Goal: Task Accomplishment & Management: Manage account settings

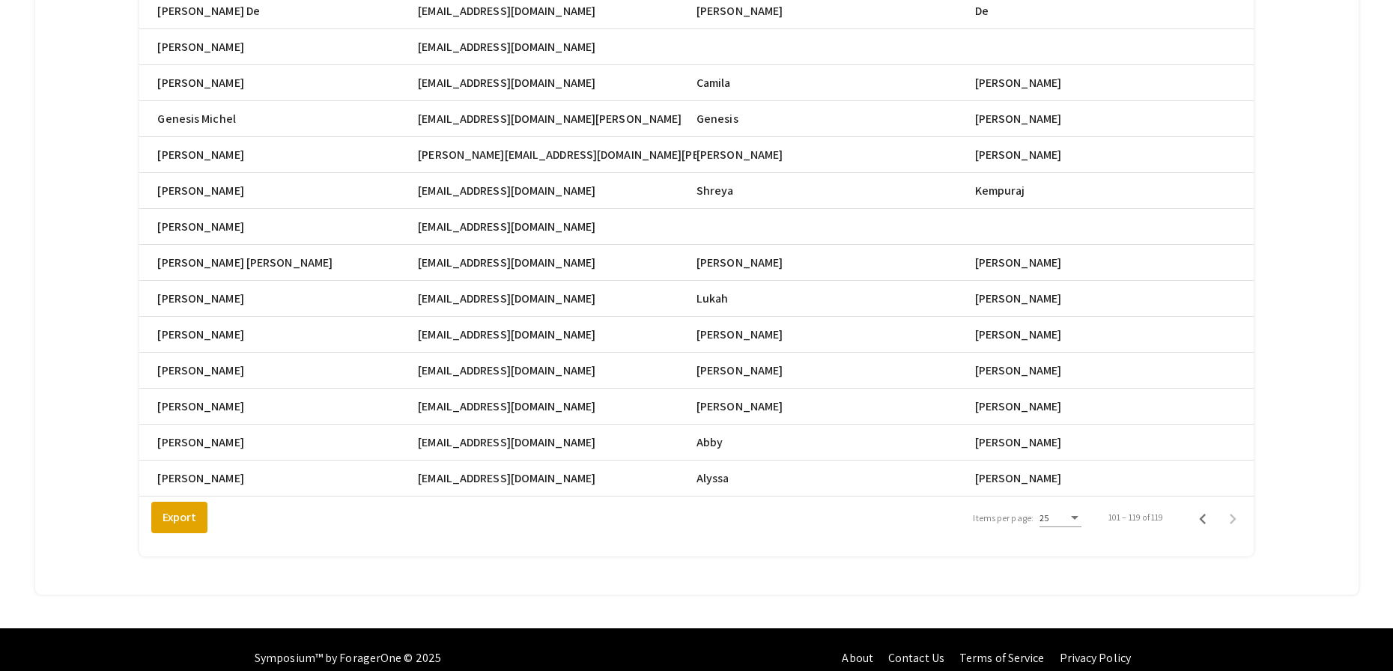
scroll to position [0, 112]
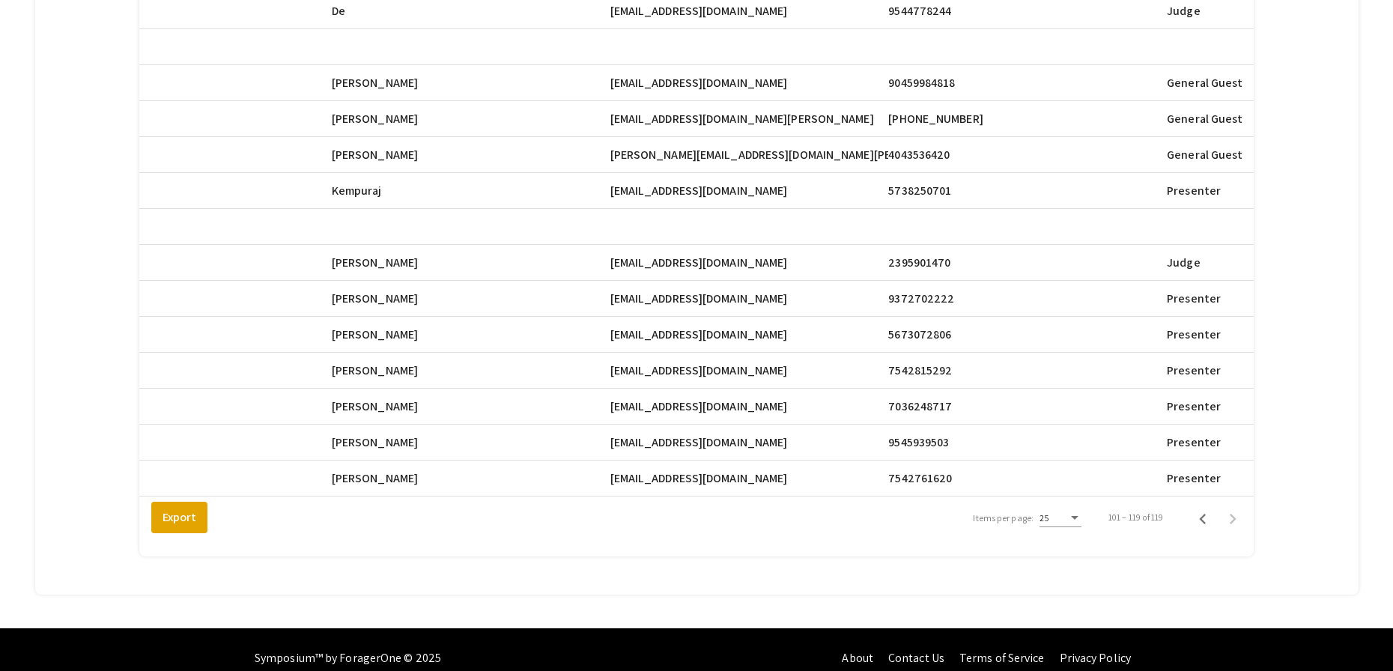
click at [1324, 67] on div "Total Registrants: 119 search Search Registrant Full Name Email First Name Last…" at bounding box center [695, 119] width 1281 height 916
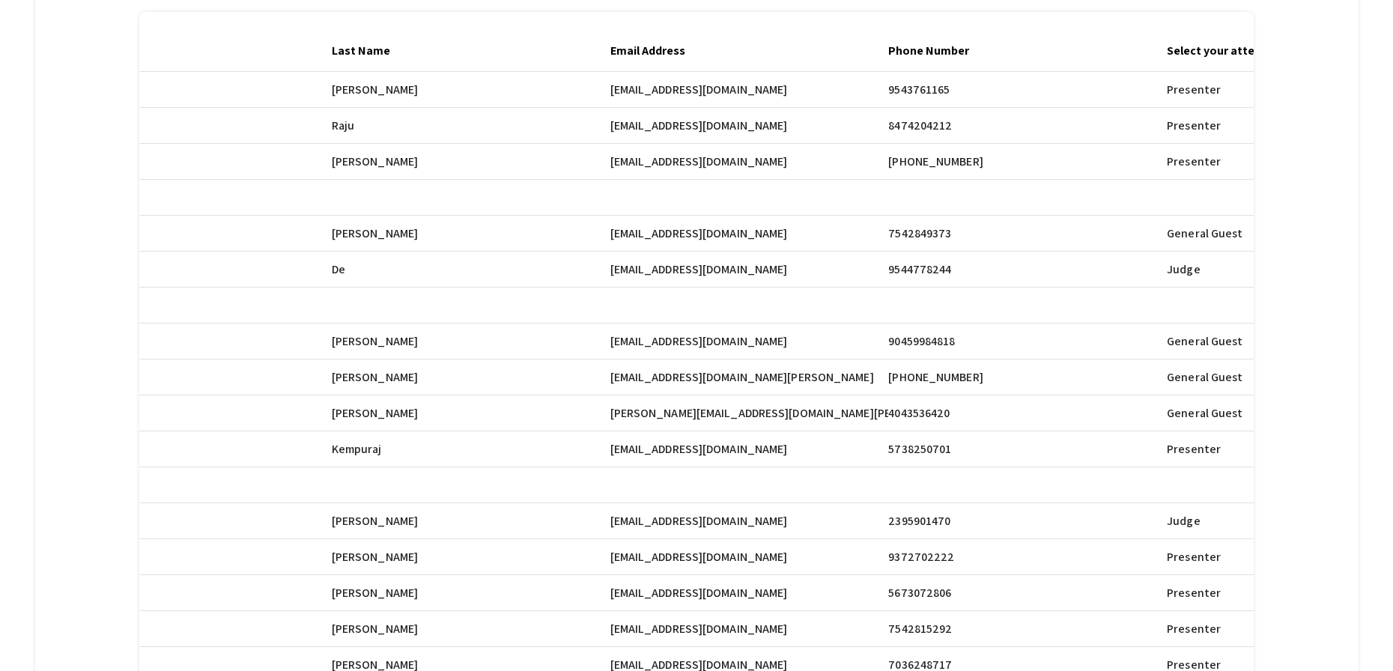
scroll to position [0, 0]
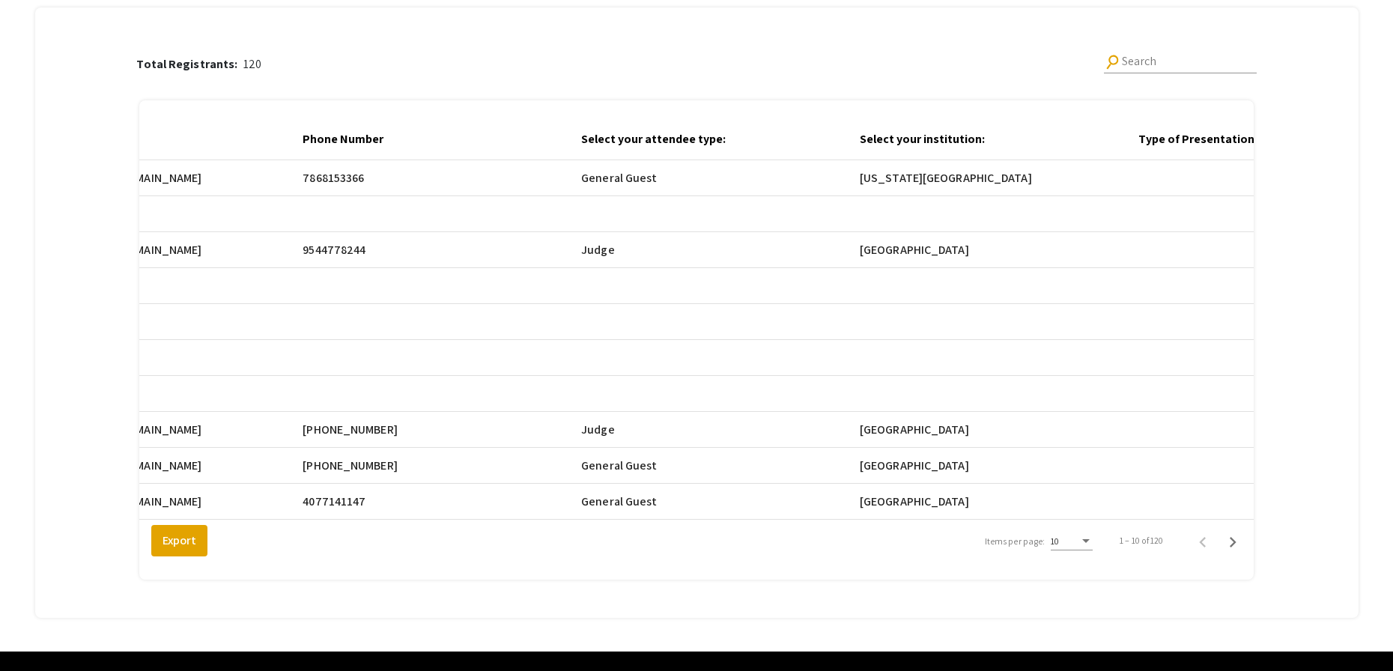
scroll to position [0, 1244]
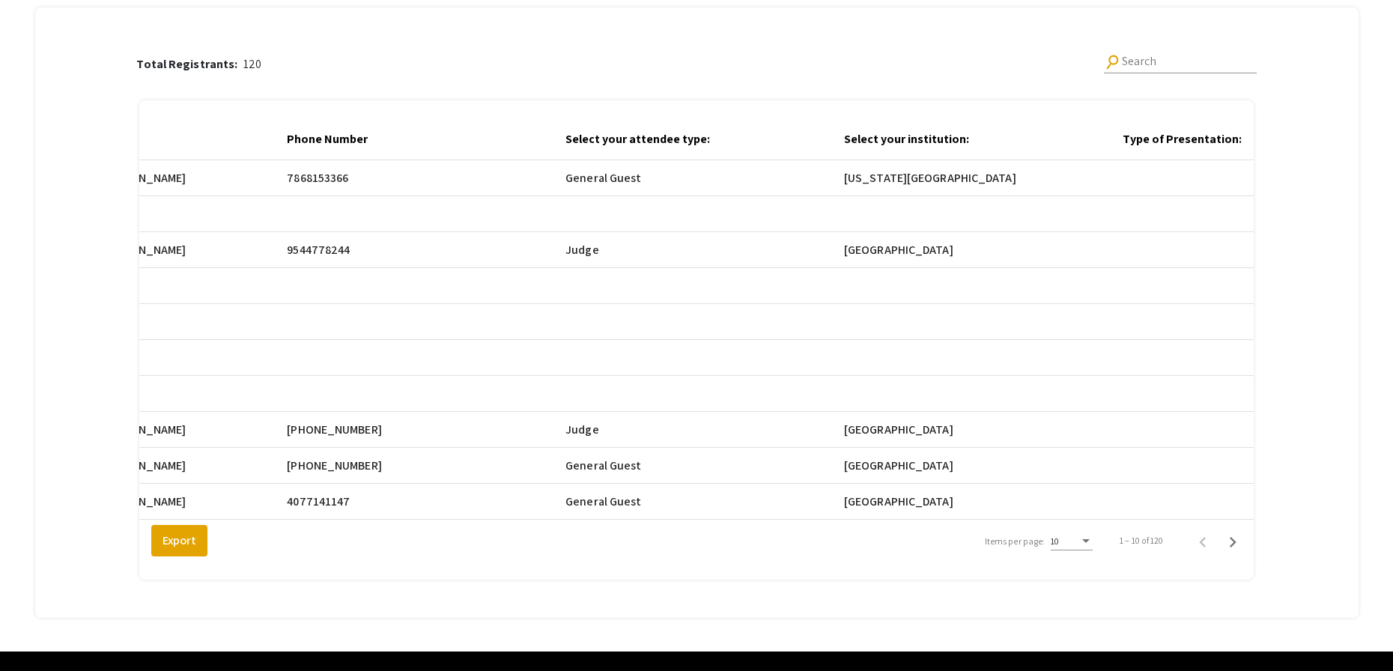
click at [1076, 547] on div "10" at bounding box center [1065, 541] width 28 height 10
click at [1081, 583] on span "25" at bounding box center [1081, 579] width 42 height 27
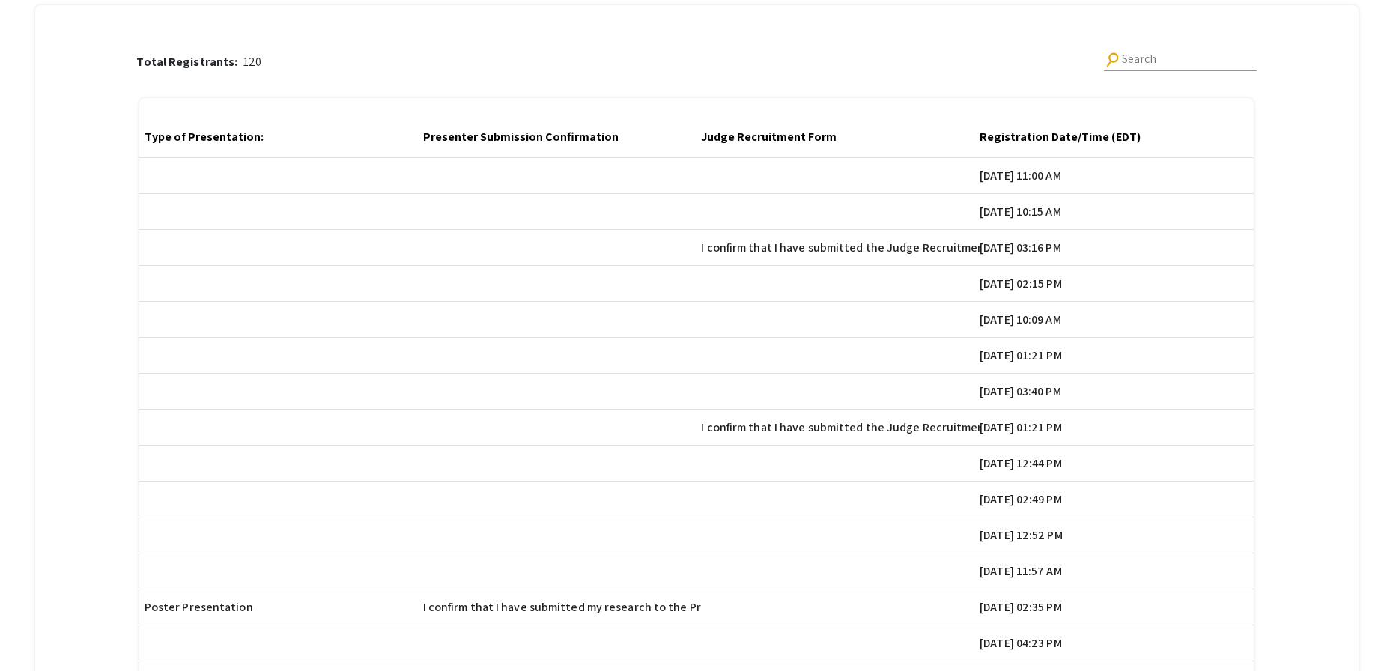
scroll to position [159, 0]
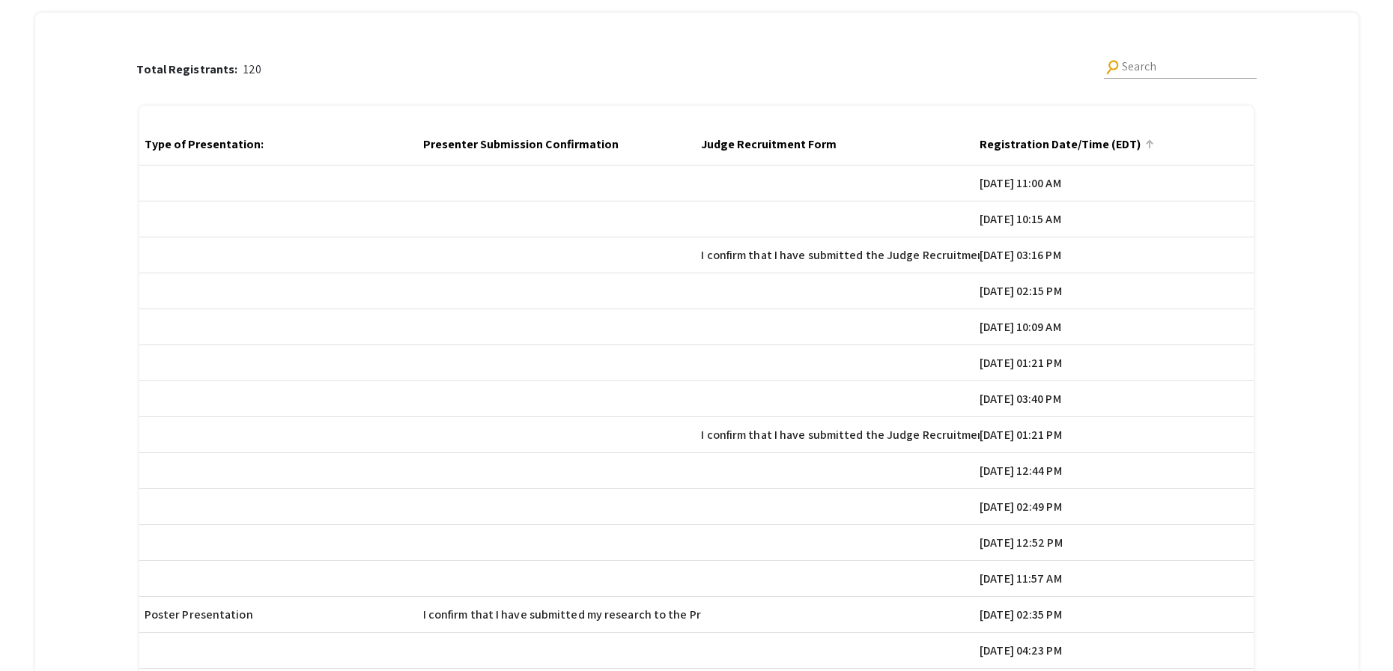
click at [1150, 143] on div at bounding box center [1149, 144] width 1 height 7
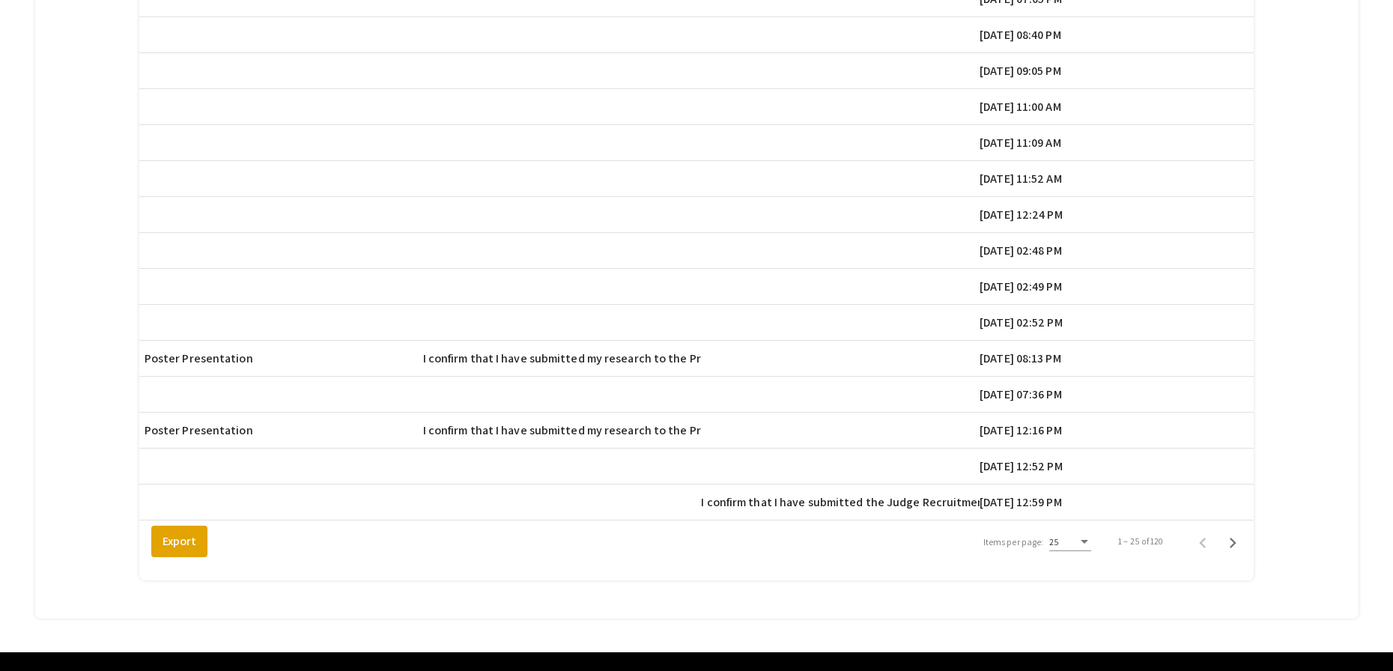
scroll to position [705, 0]
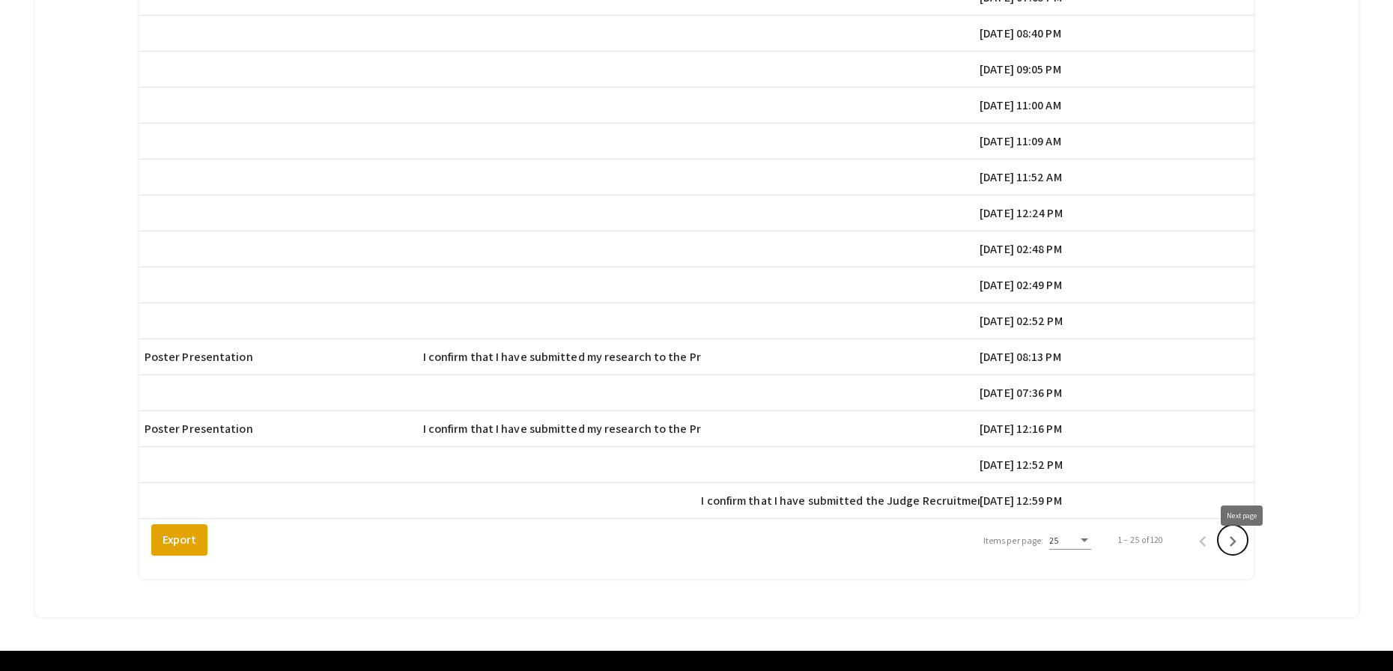
click at [1243, 552] on icon "Next page" at bounding box center [1232, 541] width 21 height 21
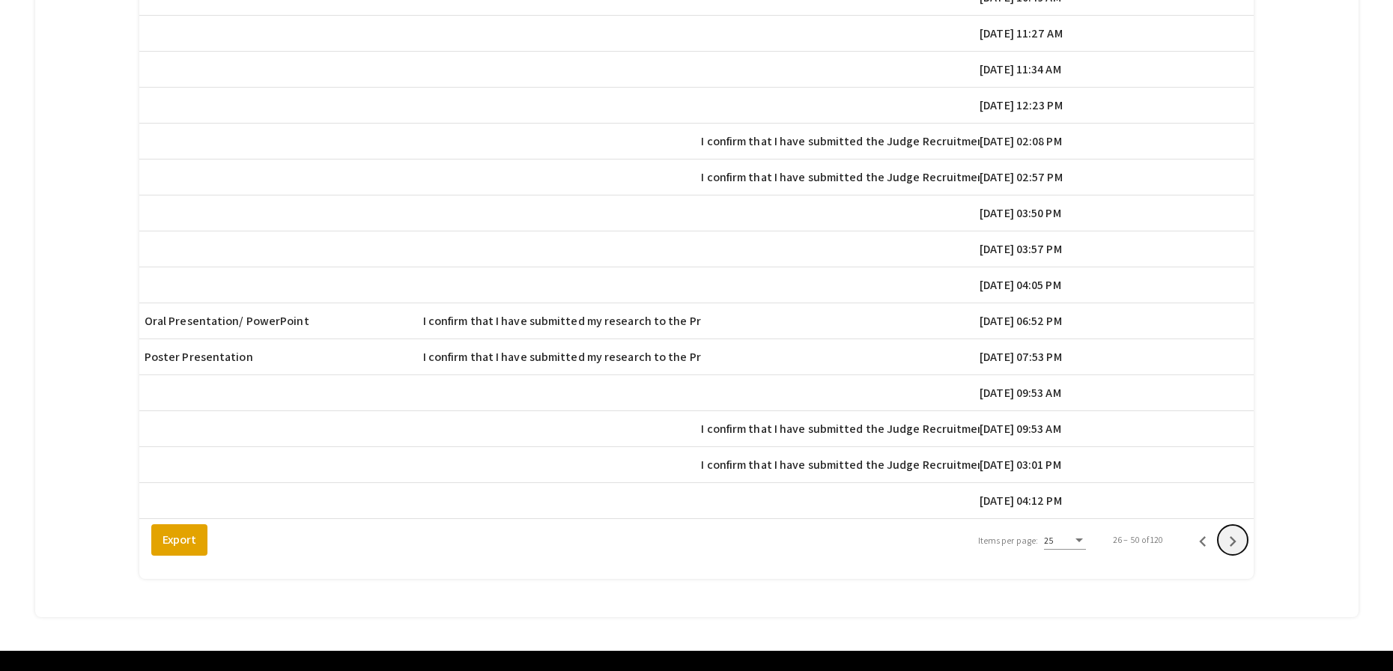
click at [1243, 552] on icon "Next page" at bounding box center [1232, 541] width 21 height 21
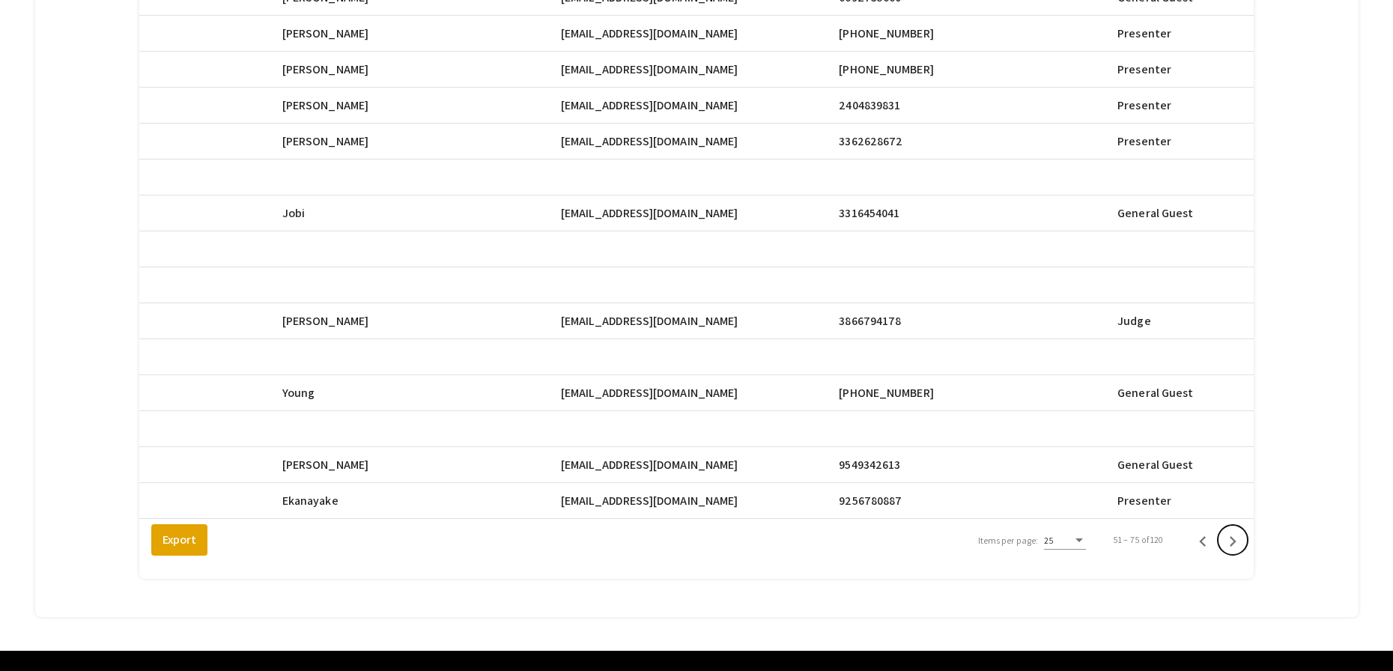
scroll to position [0, 691]
click at [1239, 552] on icon "Next page" at bounding box center [1232, 541] width 21 height 21
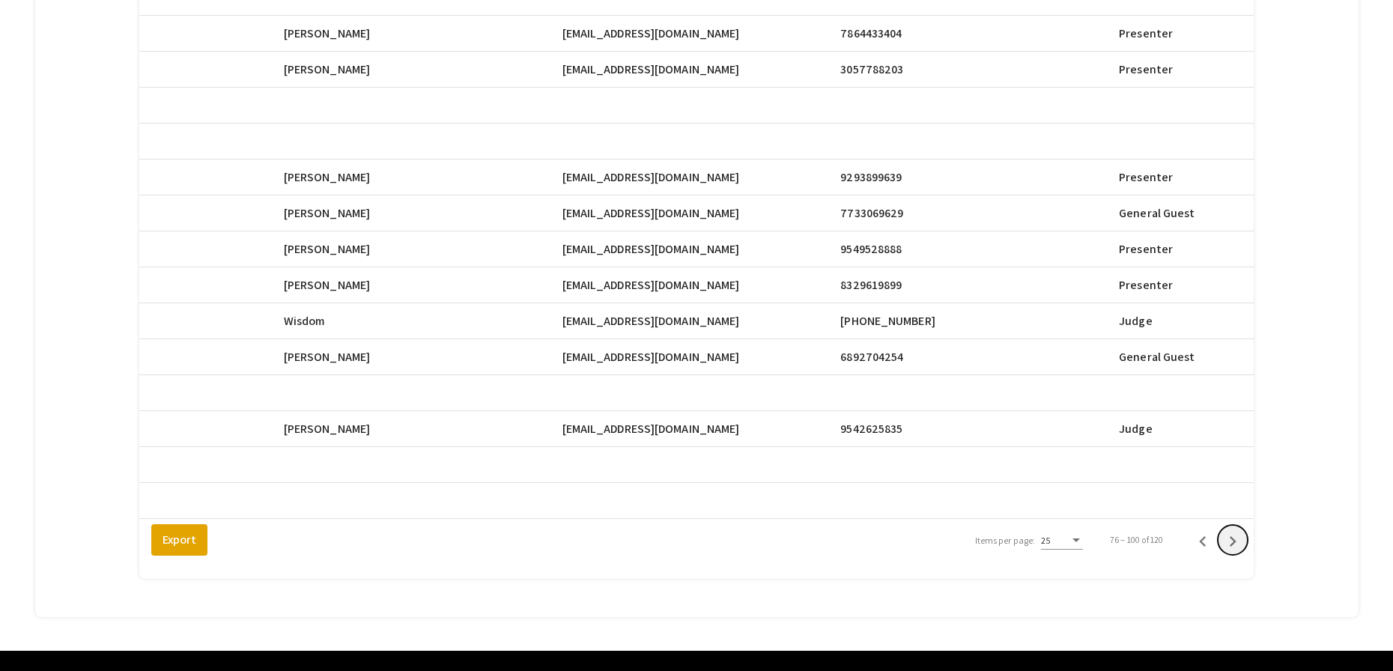
click at [1239, 552] on icon "Next page" at bounding box center [1232, 541] width 21 height 21
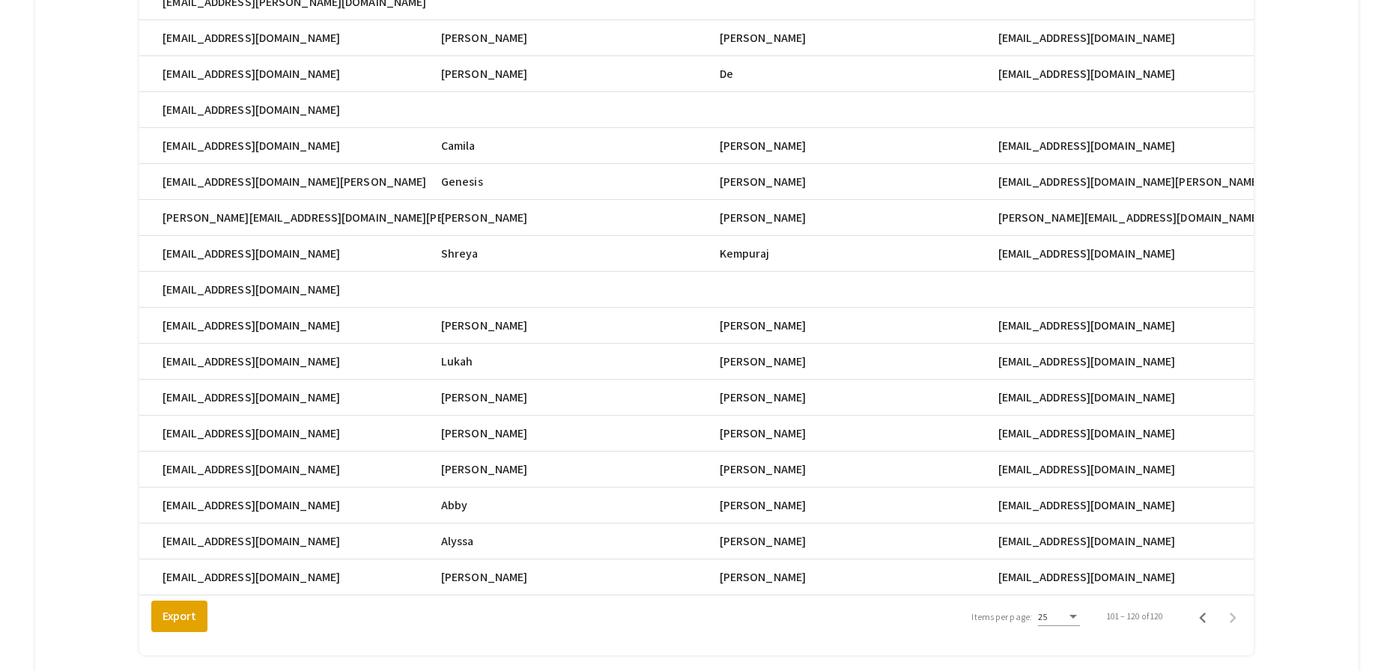
scroll to position [447, 0]
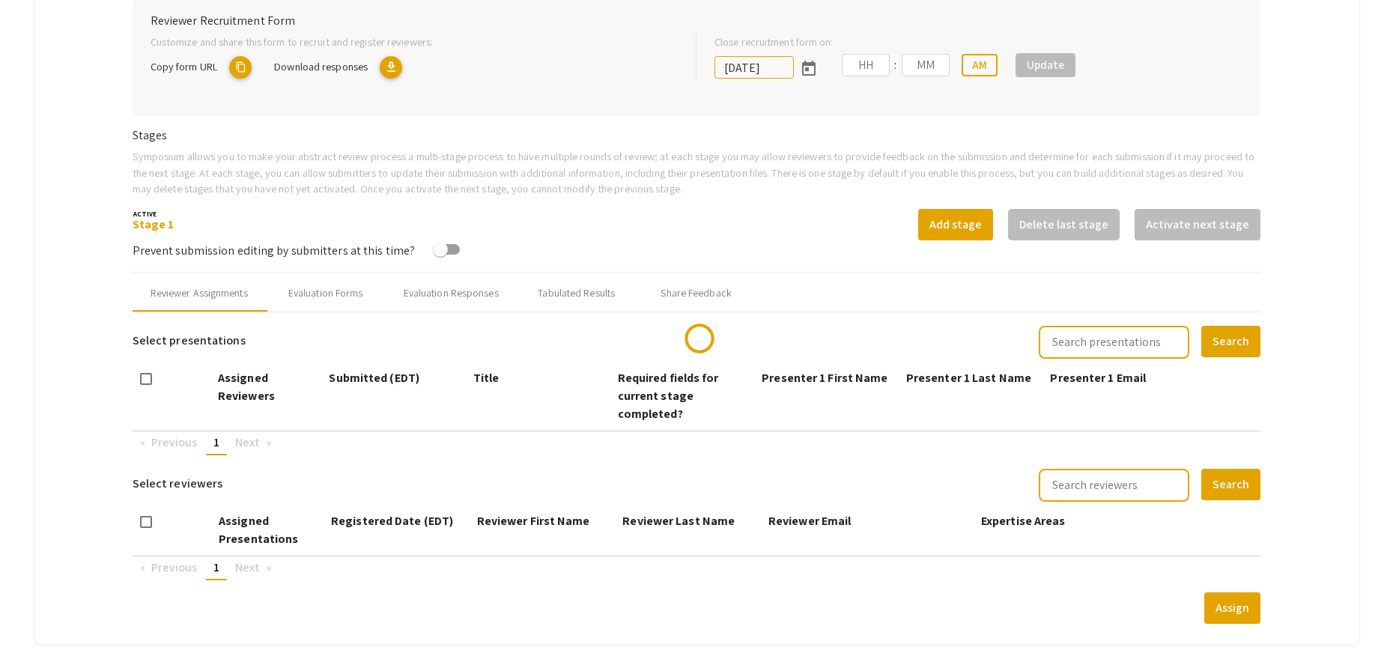
scroll to position [428, 0]
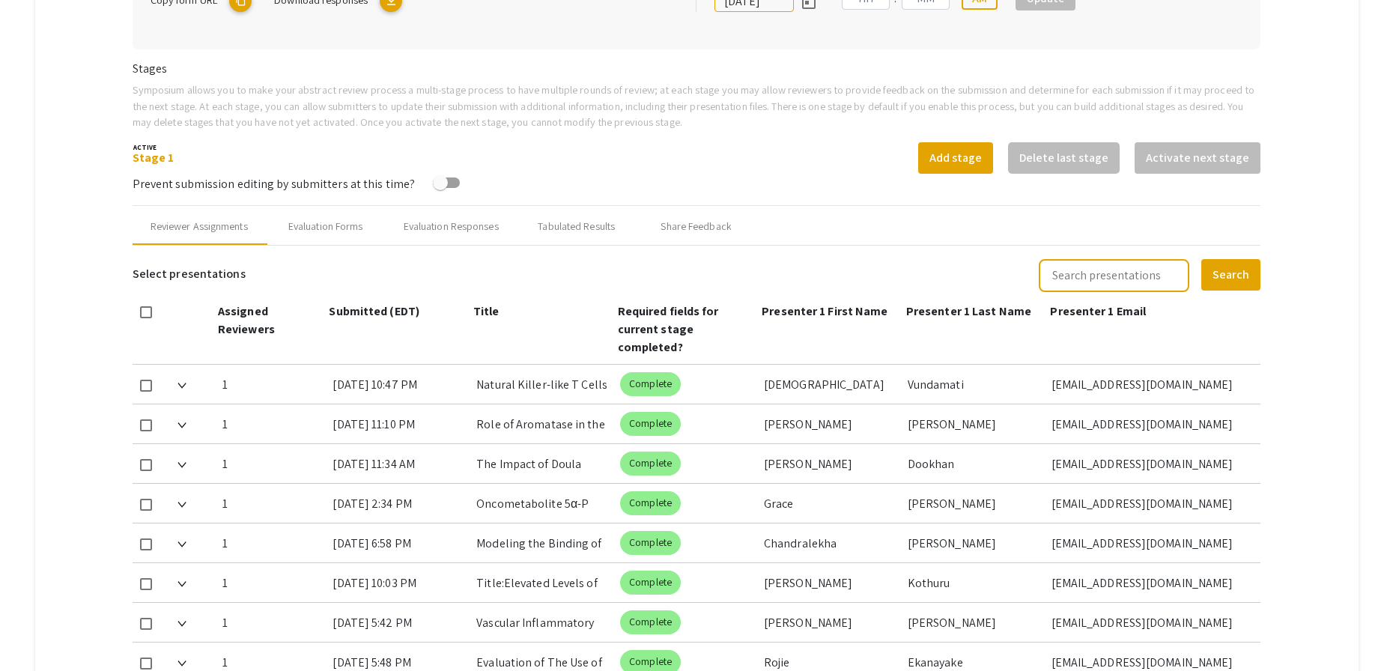
type input "[DATE]"
type input "05"
type input "00"
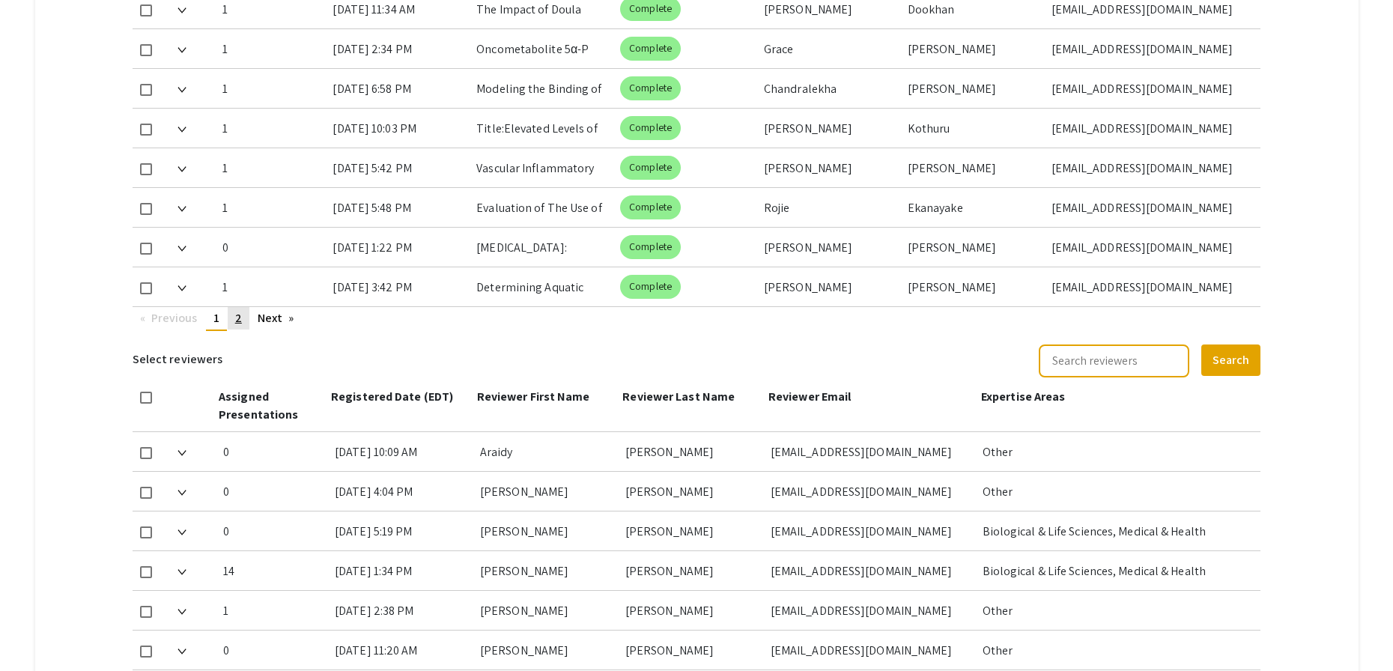
click at [241, 323] on span "2" at bounding box center [238, 318] width 7 height 16
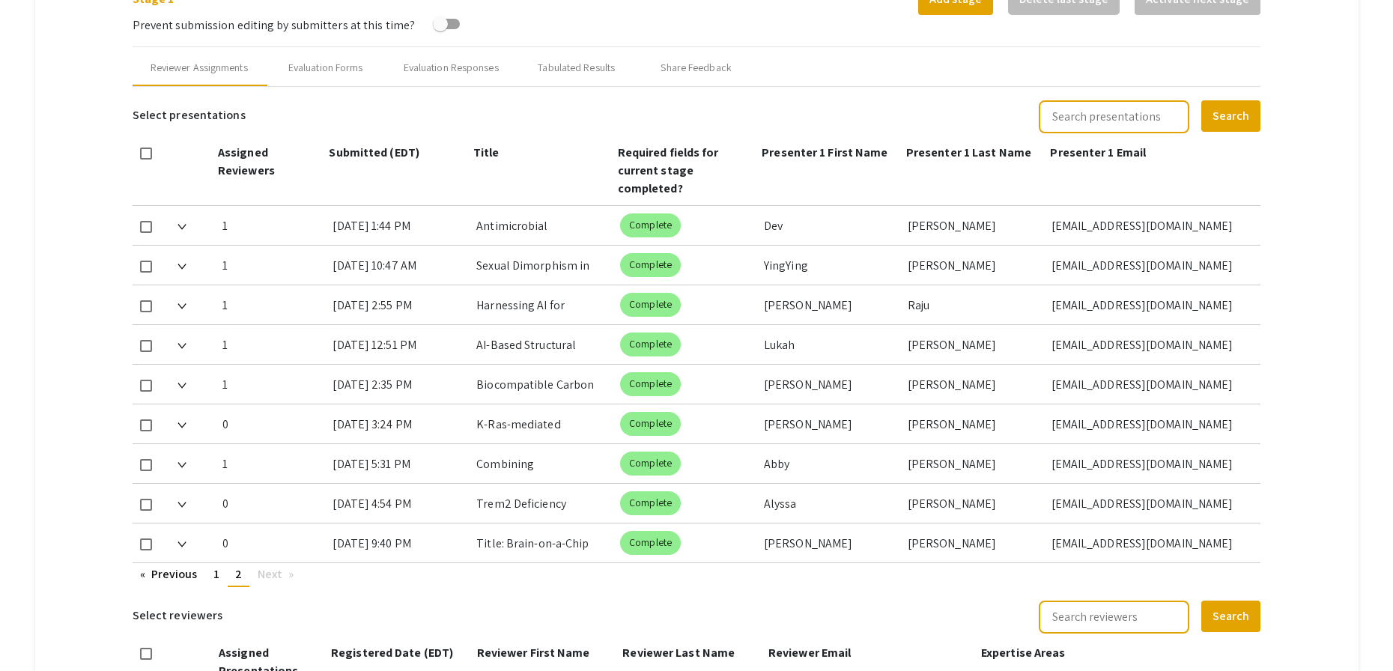
scroll to position [586, 0]
click at [363, 63] on div "Evaluation Forms" at bounding box center [325, 69] width 75 height 16
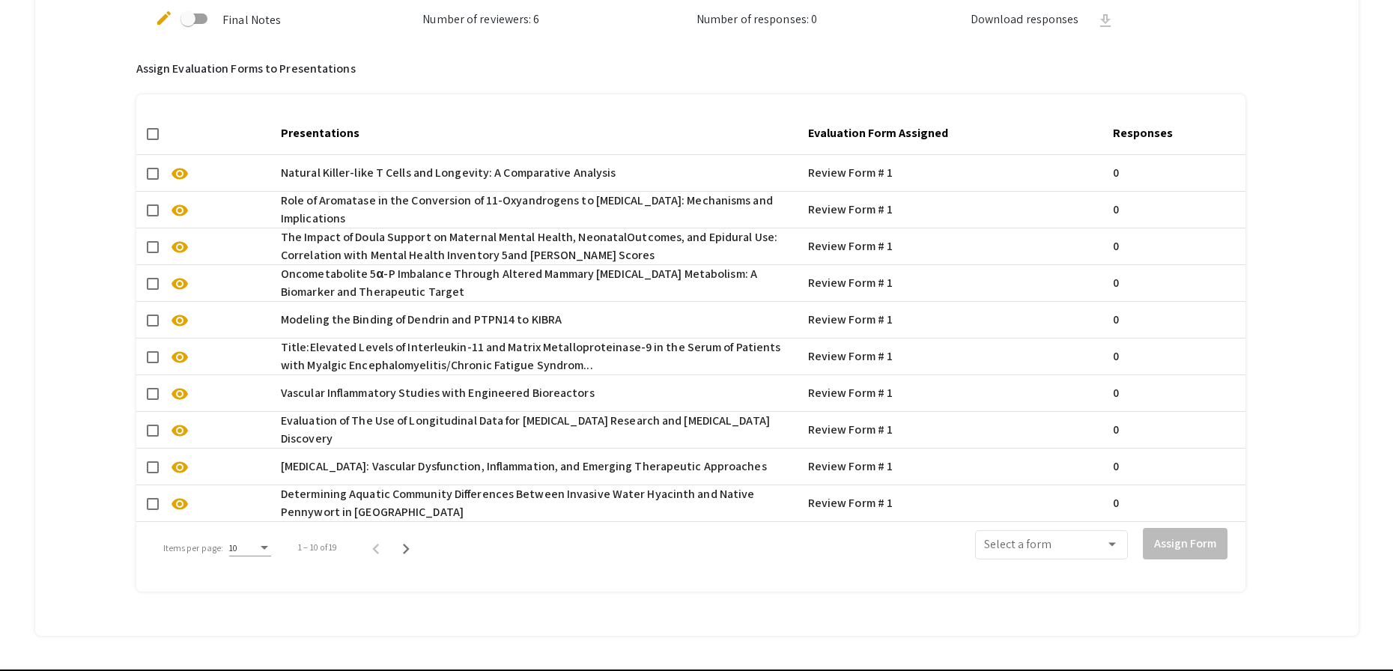
scroll to position [1073, 0]
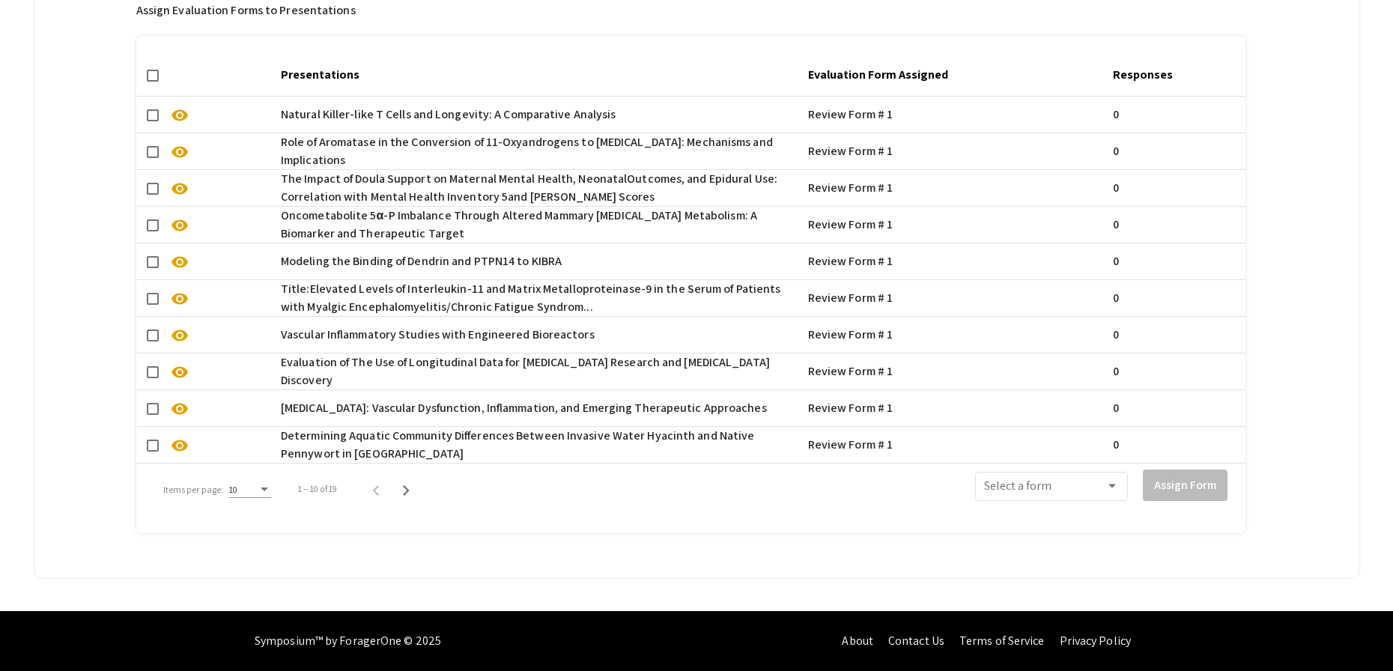
click at [258, 484] on div "Items per page:" at bounding box center [264, 489] width 13 height 10
click at [248, 556] on span "50" at bounding box center [249, 559] width 42 height 27
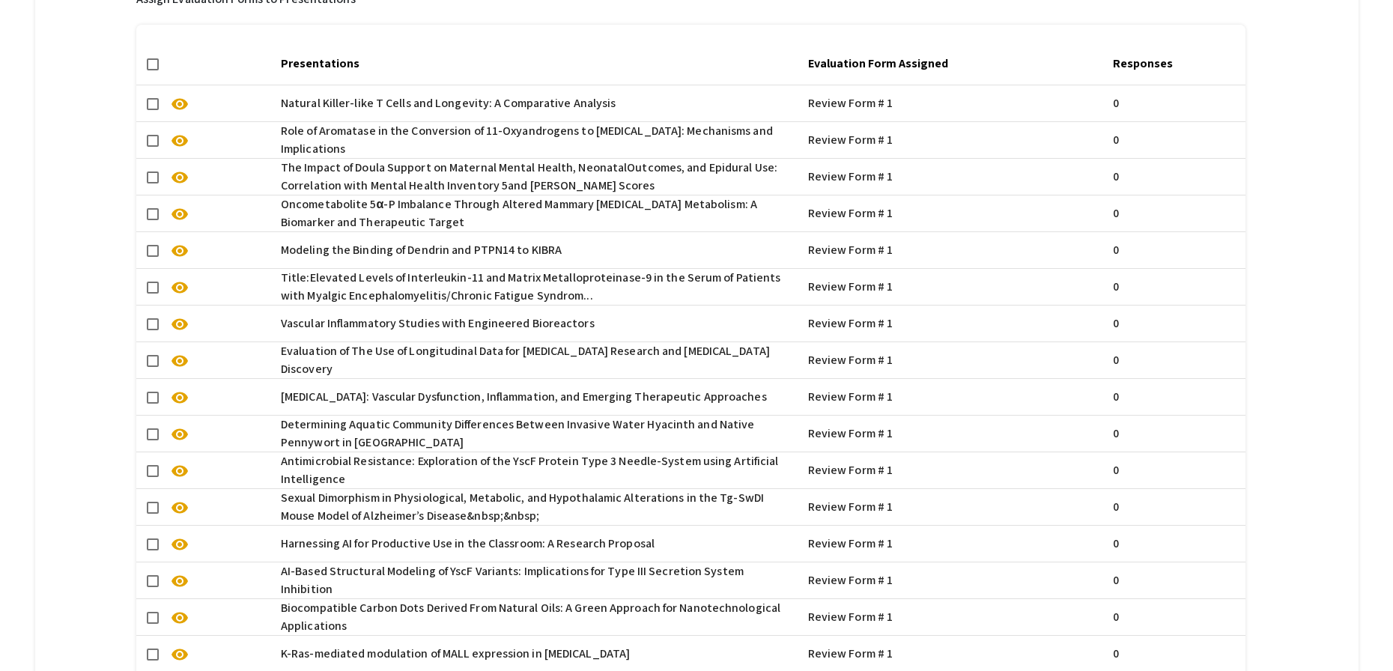
scroll to position [1403, 0]
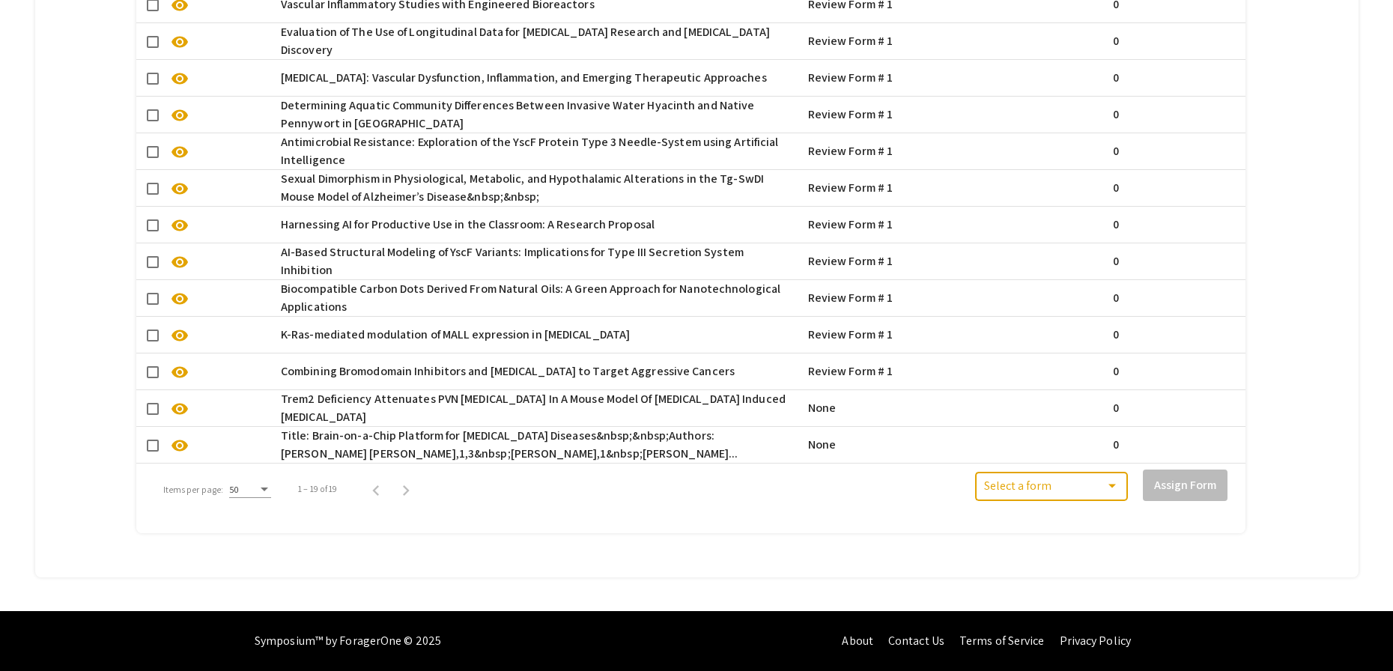
click at [1119, 479] on div at bounding box center [1111, 485] width 13 height 13
click at [404, 485] on div at bounding box center [696, 335] width 1393 height 671
click at [1074, 483] on span at bounding box center [1044, 489] width 121 height 13
click at [1068, 517] on span "Review Form # 1" at bounding box center [1061, 514] width 135 height 36
click at [151, 403] on span at bounding box center [153, 409] width 12 height 12
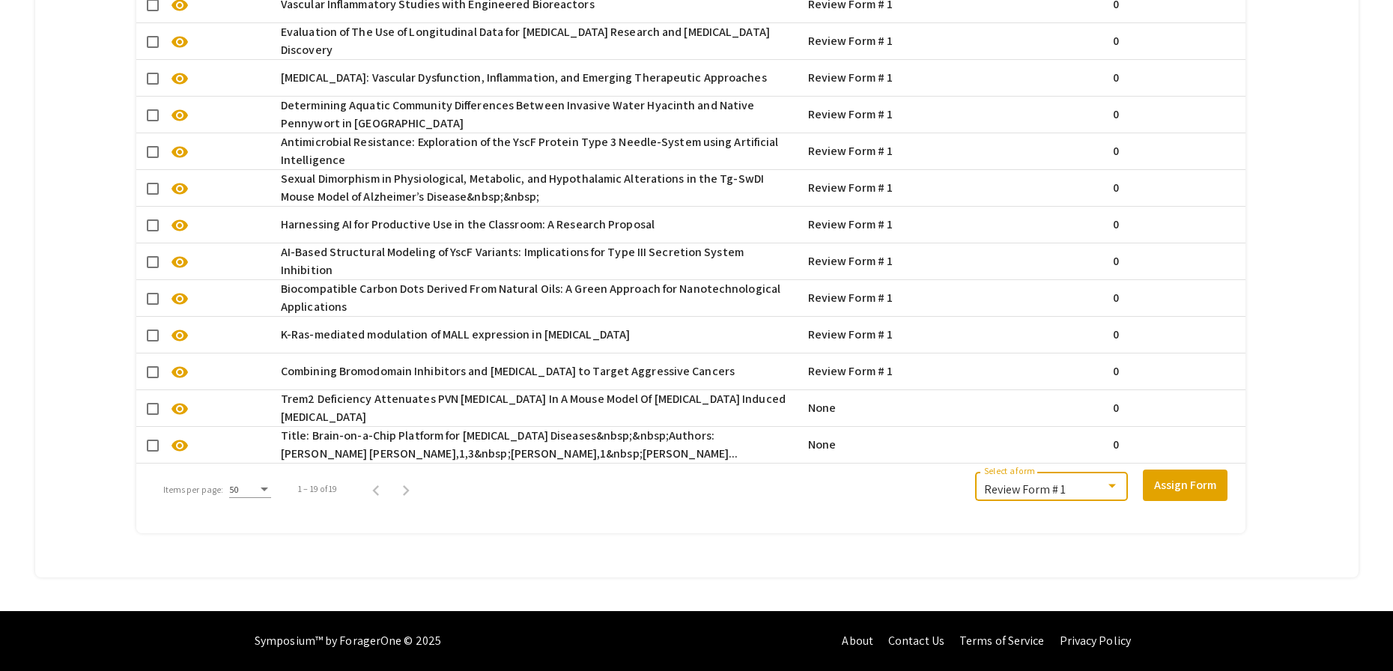
click at [152, 415] on input "checkbox" at bounding box center [152, 415] width 1 height 1
checkbox input "true"
click at [151, 440] on span at bounding box center [153, 446] width 12 height 12
click at [152, 452] on input "checkbox" at bounding box center [152, 452] width 1 height 1
checkbox input "true"
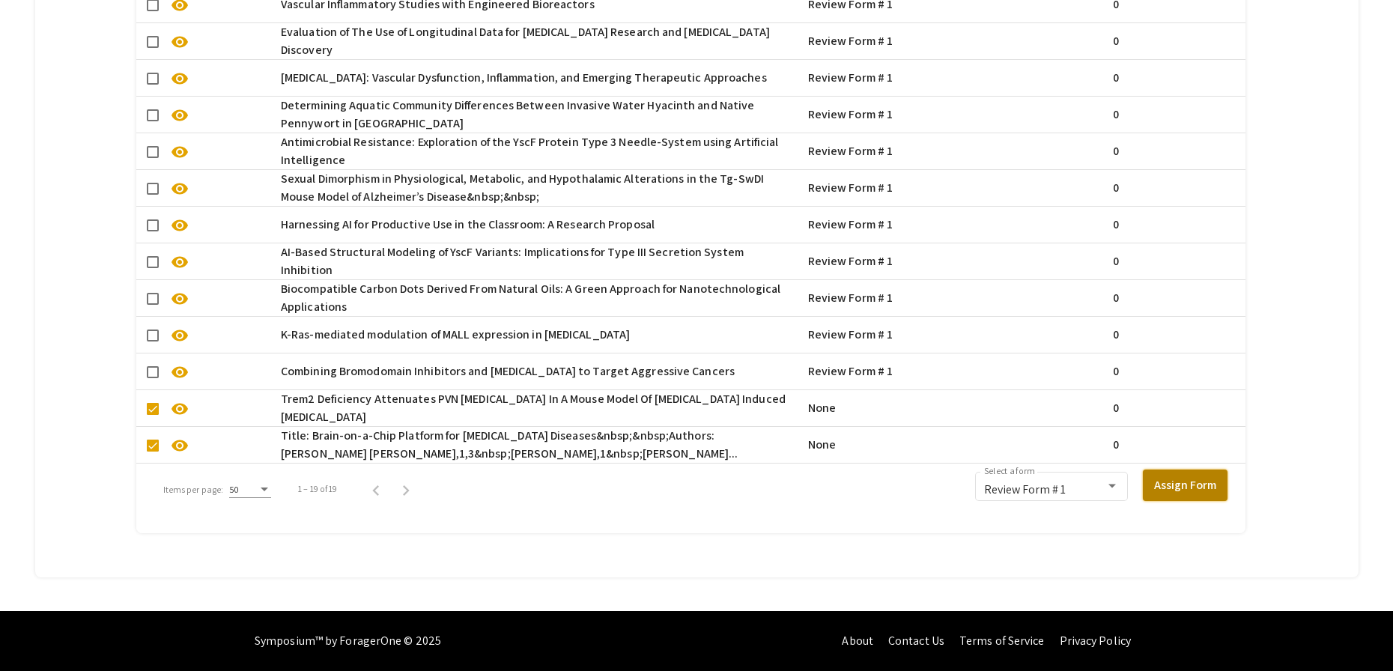
click at [1193, 482] on button "Assign Form" at bounding box center [1185, 484] width 85 height 31
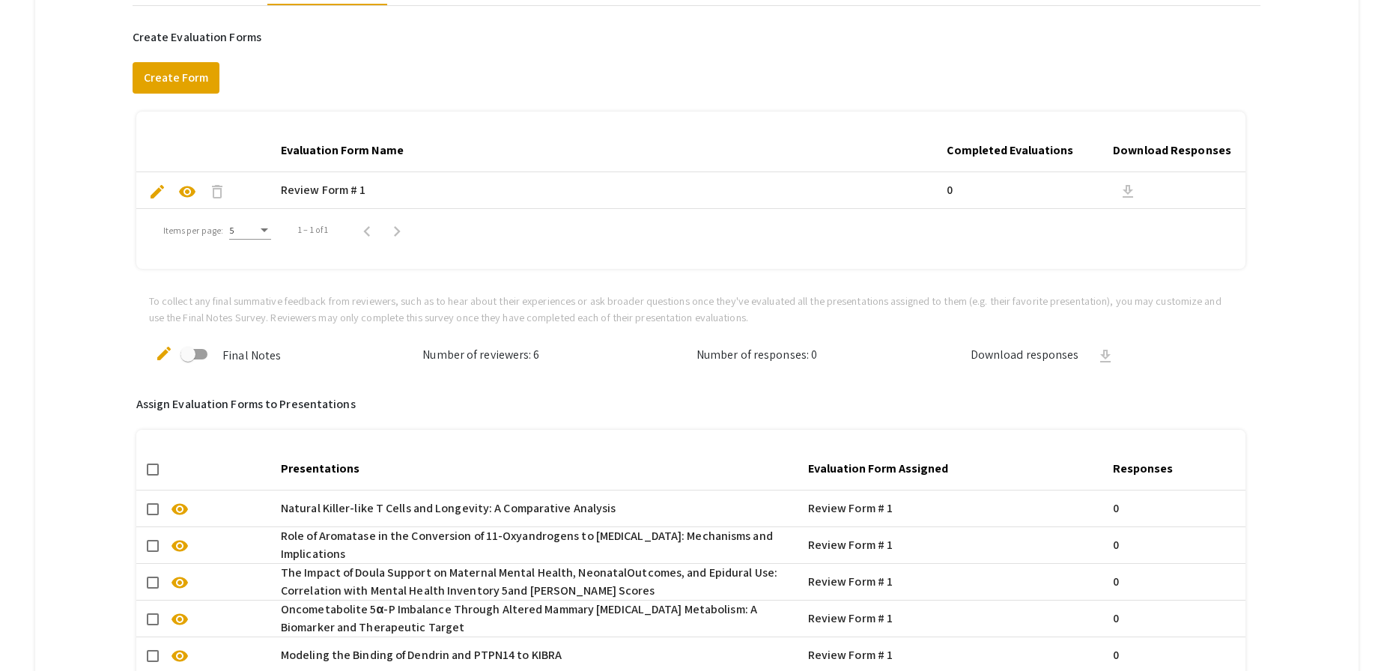
scroll to position [644, 0]
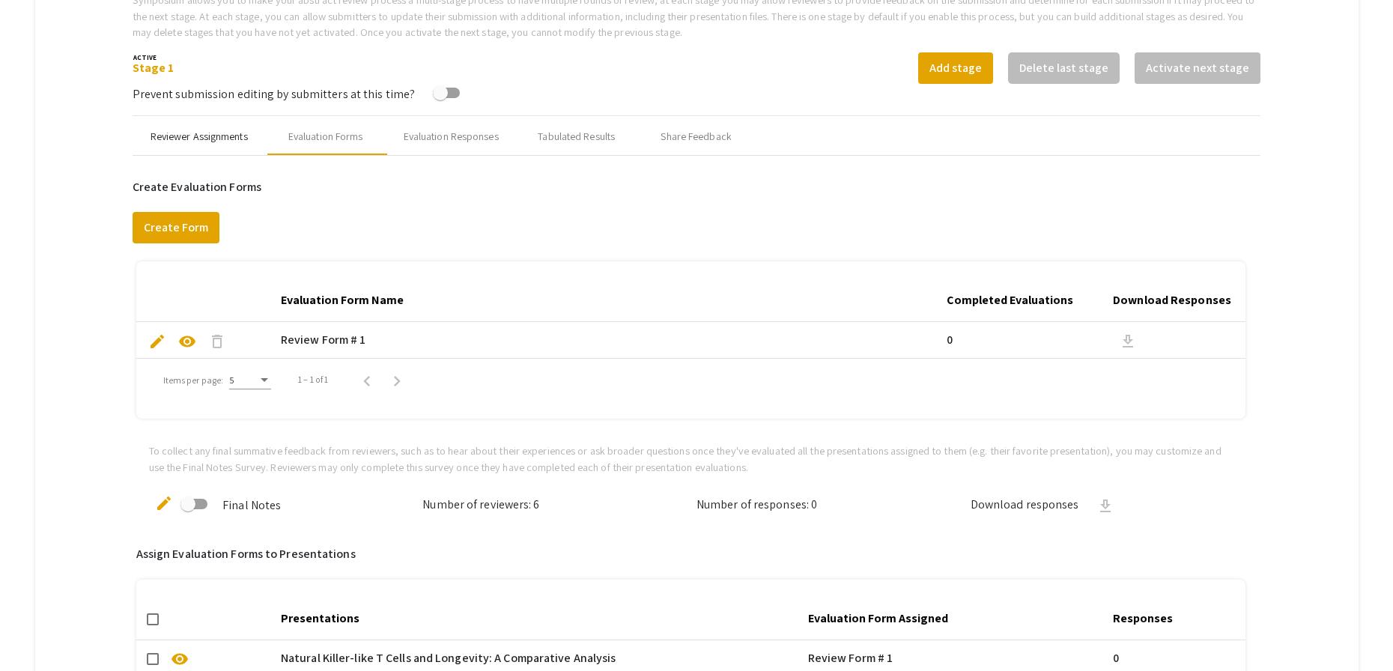
click at [213, 127] on div "Reviewer Assignments" at bounding box center [199, 137] width 133 height 36
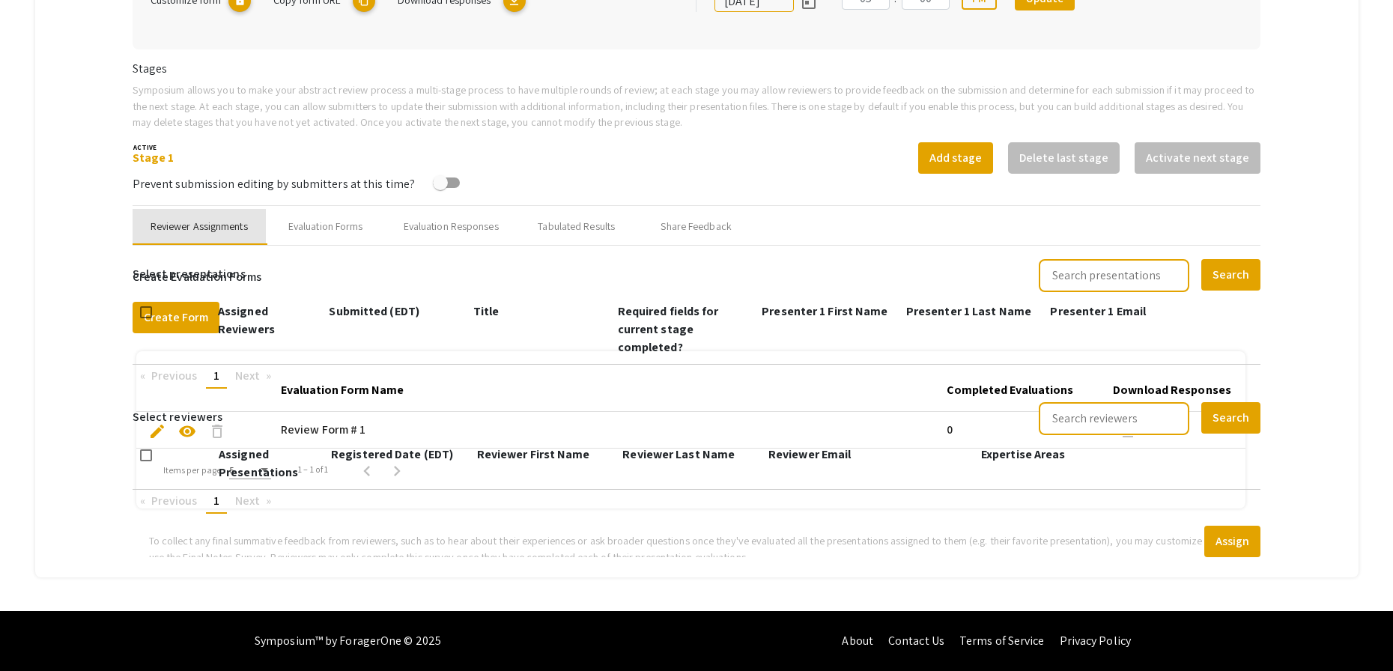
scroll to position [428, 0]
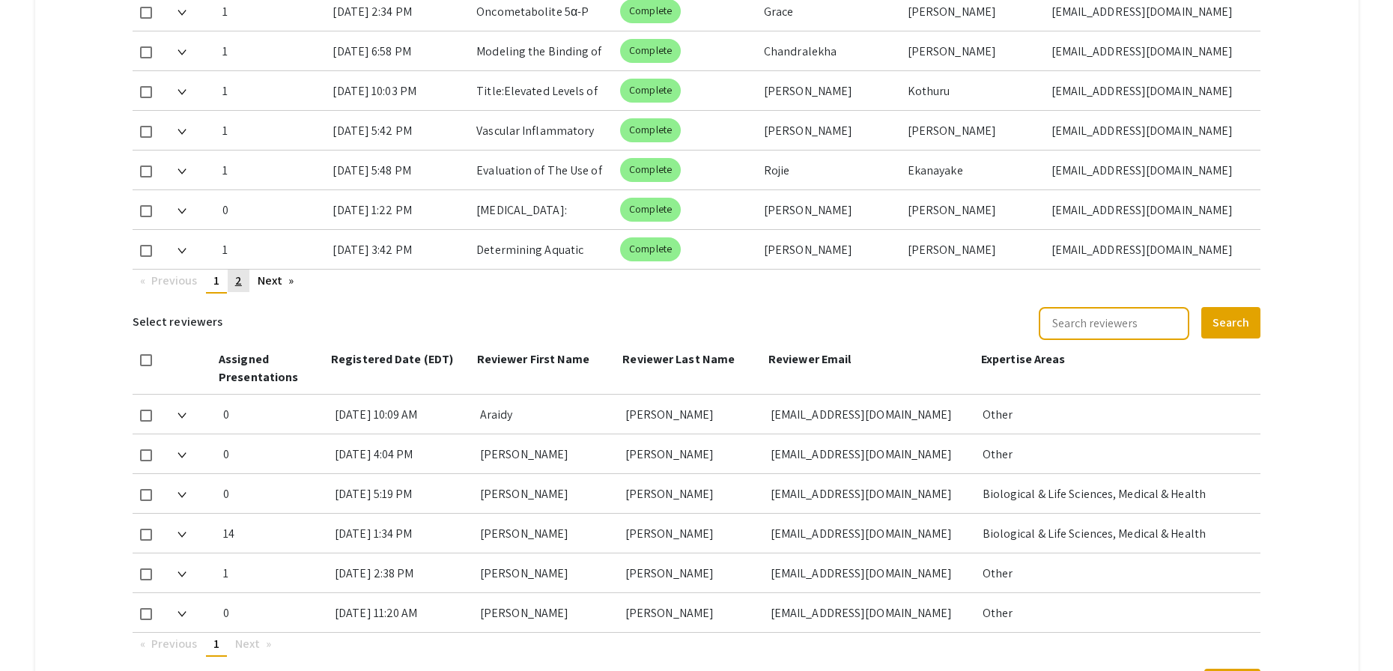
click at [237, 280] on span "2" at bounding box center [238, 281] width 7 height 16
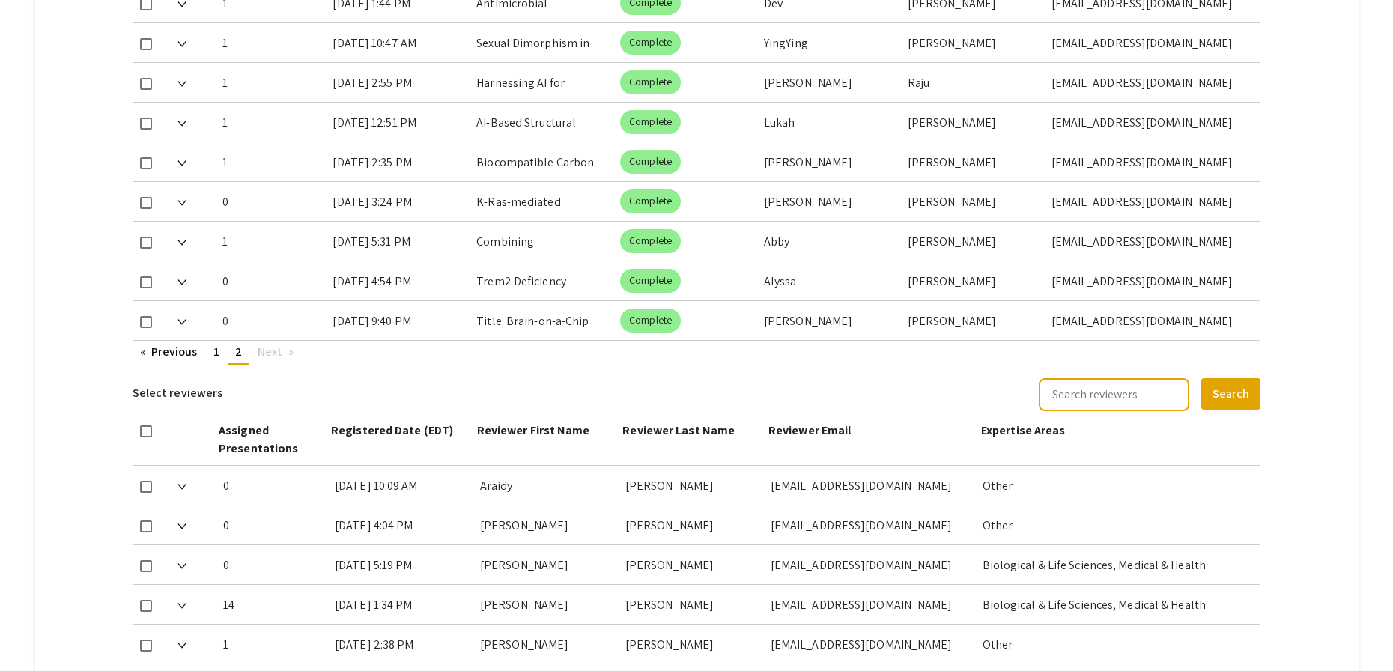
scroll to position [795, 0]
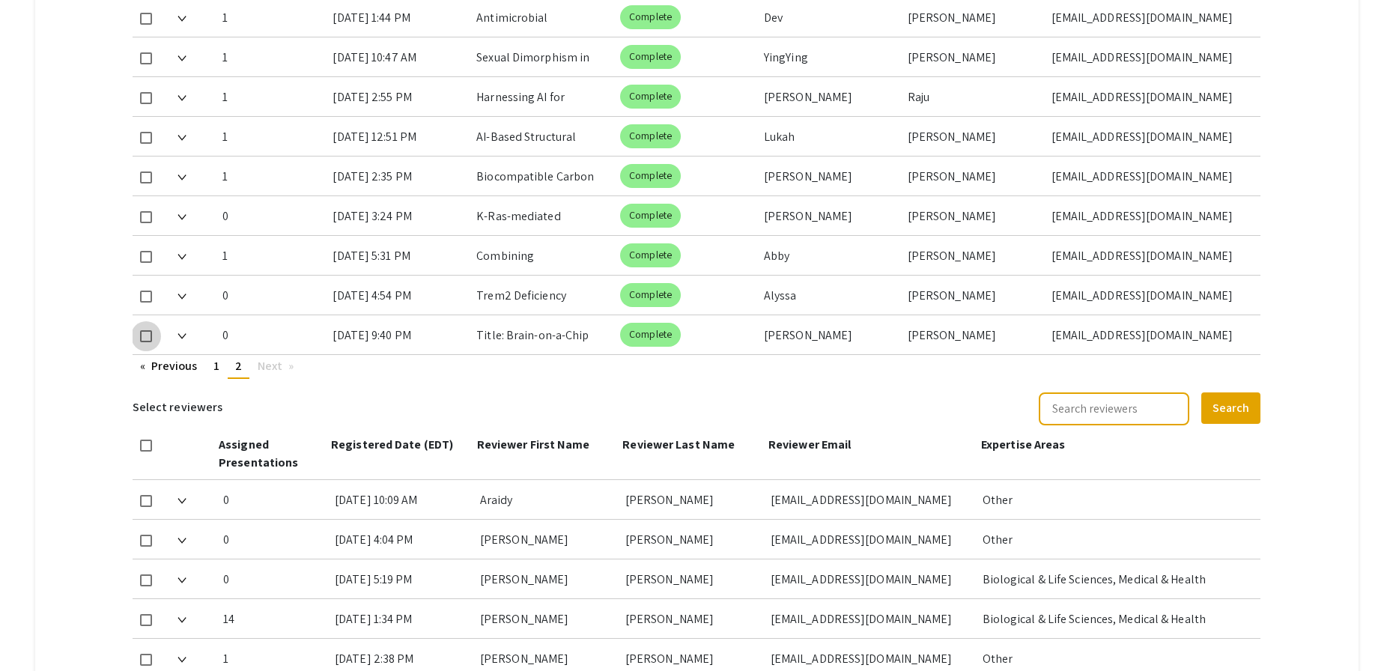
click at [145, 335] on span at bounding box center [146, 336] width 12 height 12
click at [145, 342] on input "checkbox" at bounding box center [145, 342] width 1 height 1
checkbox input "true"
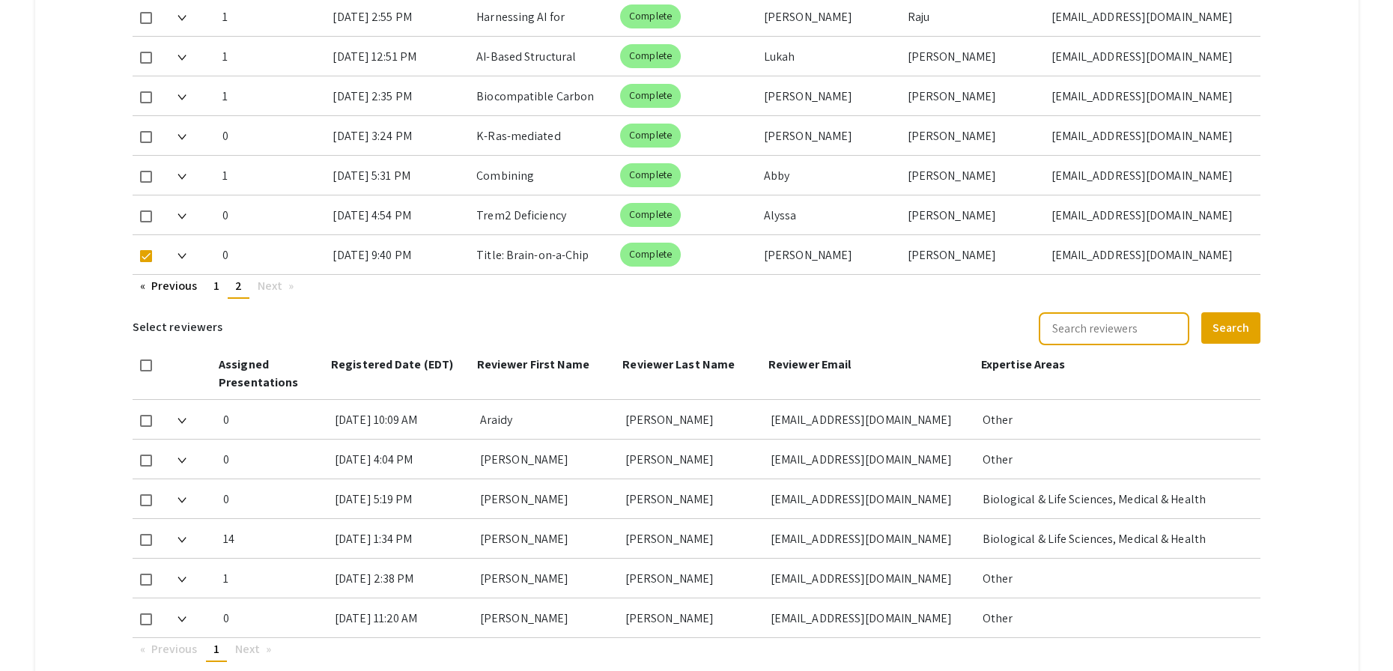
scroll to position [955, 0]
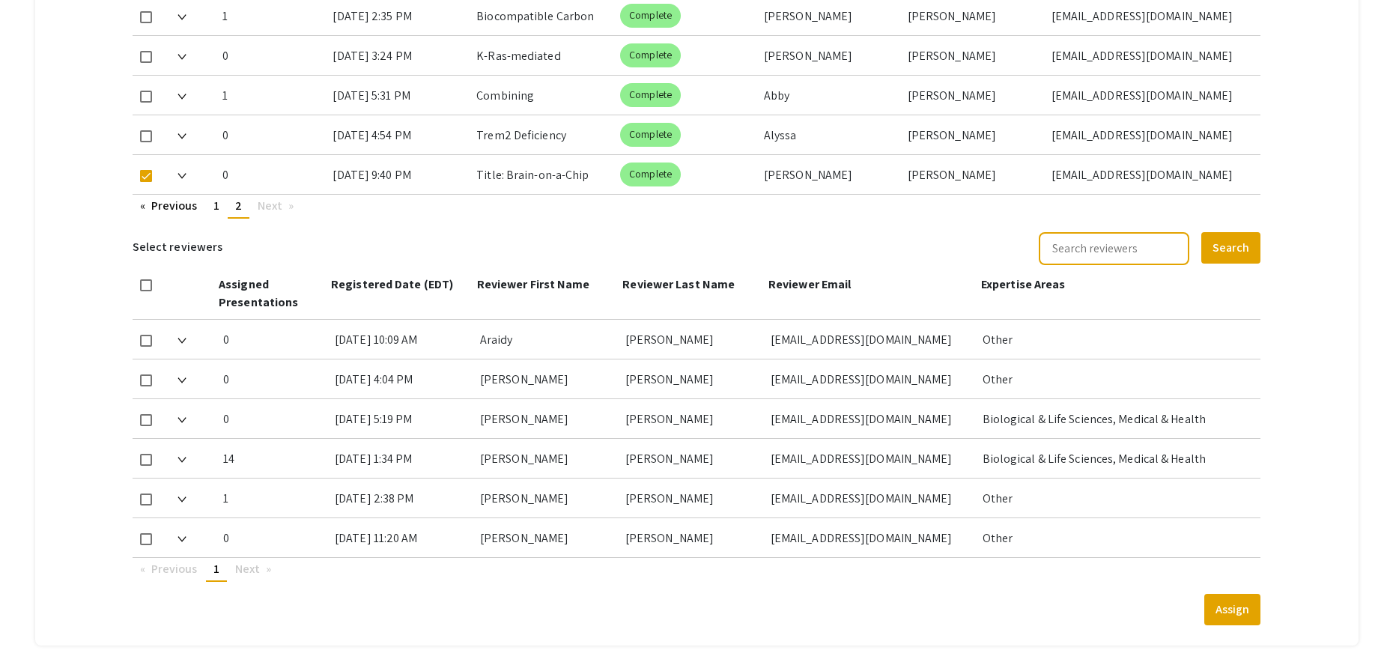
click at [145, 461] on span at bounding box center [146, 460] width 12 height 12
click at [145, 466] on input "checkbox" at bounding box center [145, 466] width 1 height 1
checkbox input "true"
click at [1239, 610] on button "Assign" at bounding box center [1232, 609] width 56 height 31
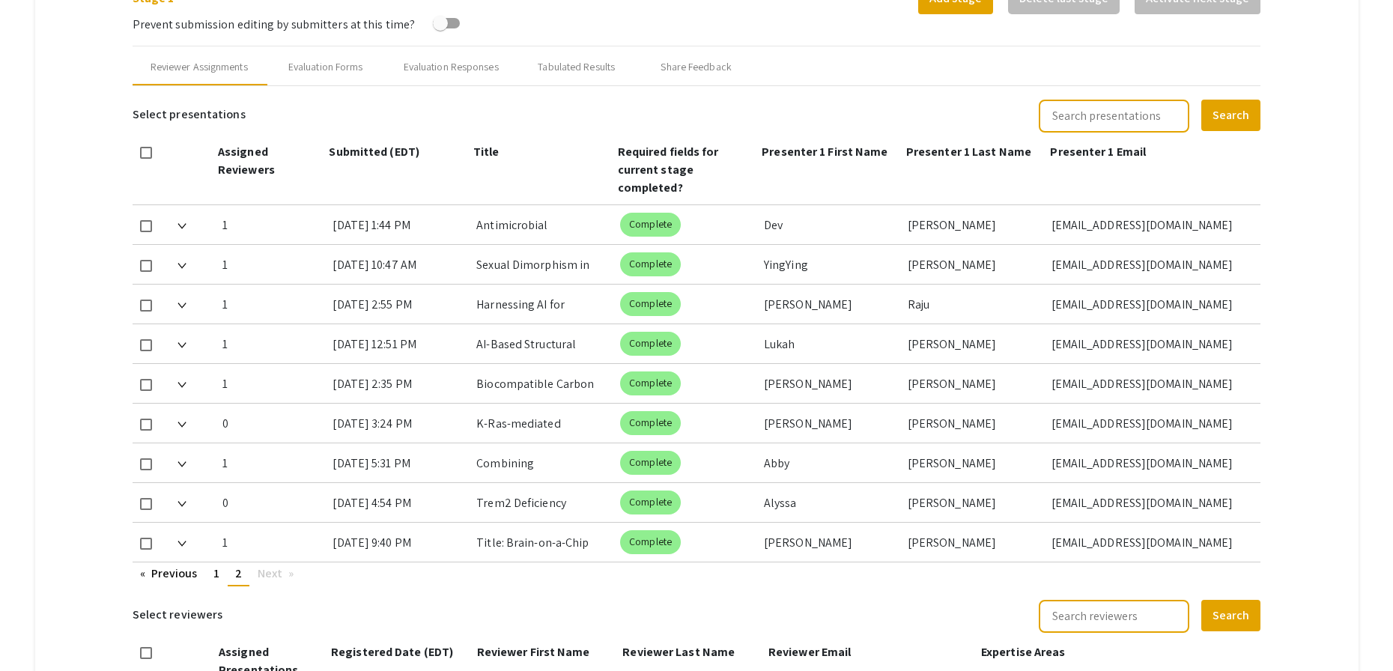
scroll to position [586, 0]
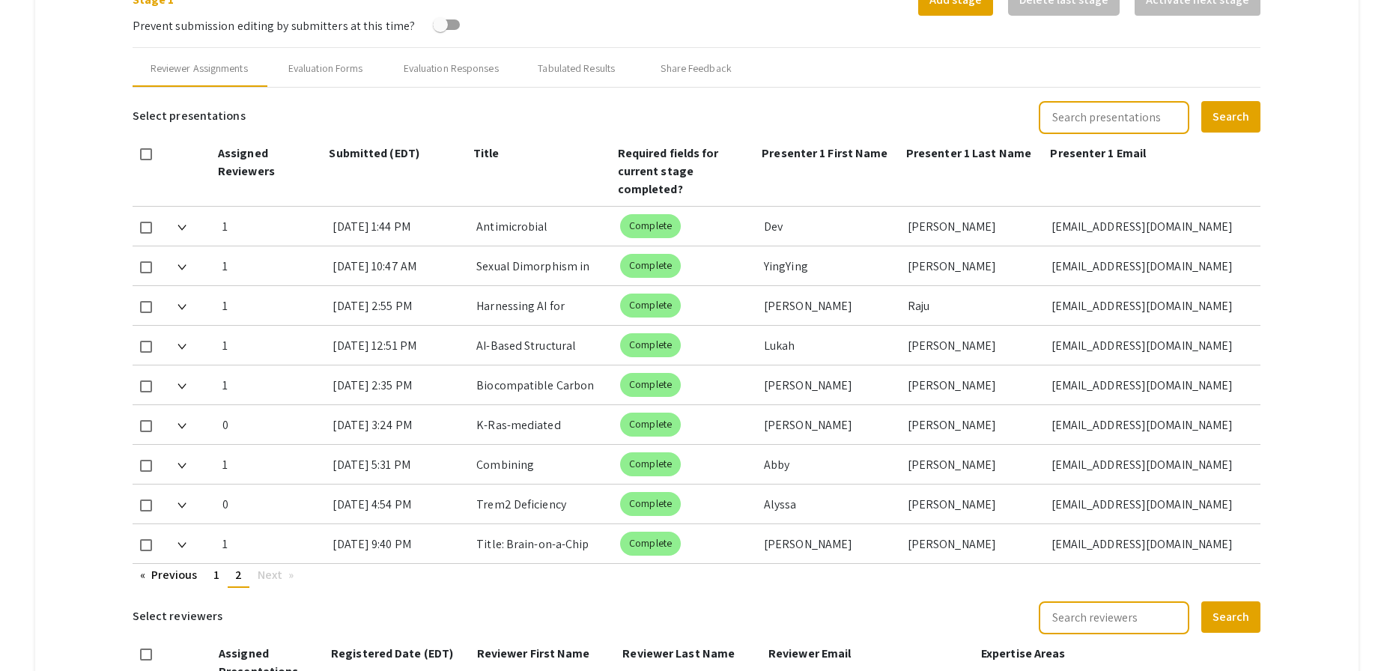
click at [929, 81] on div "Reviewer Assignments Evaluation Forms Evaluation Responses Tabulated Results Sh…" at bounding box center [697, 69] width 1128 height 36
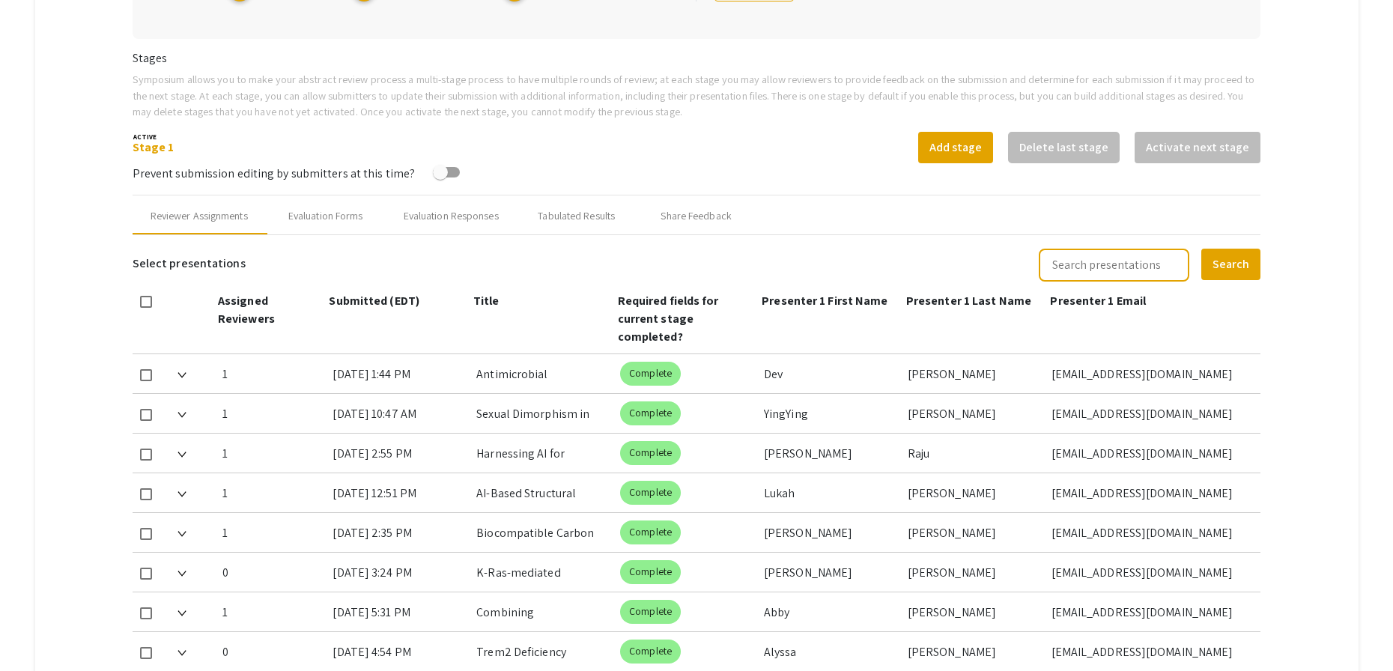
scroll to position [428, 0]
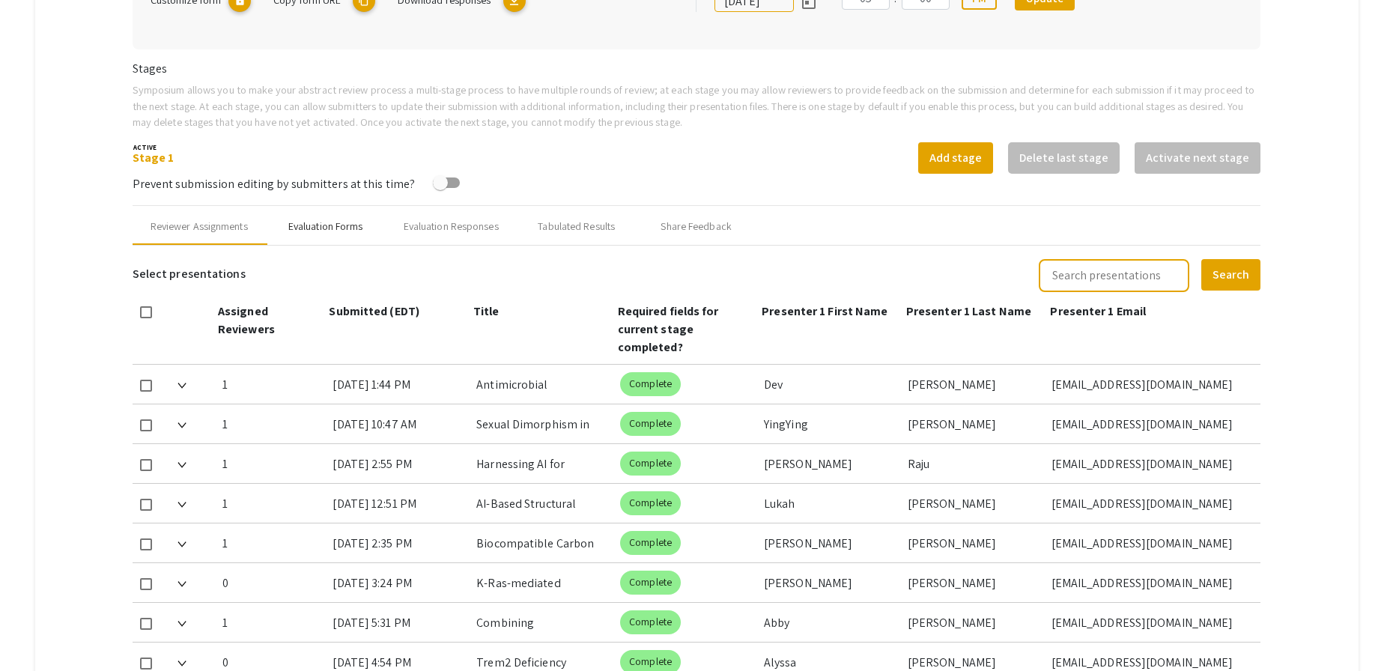
click at [347, 236] on div "Evaluation Forms" at bounding box center [326, 227] width 120 height 36
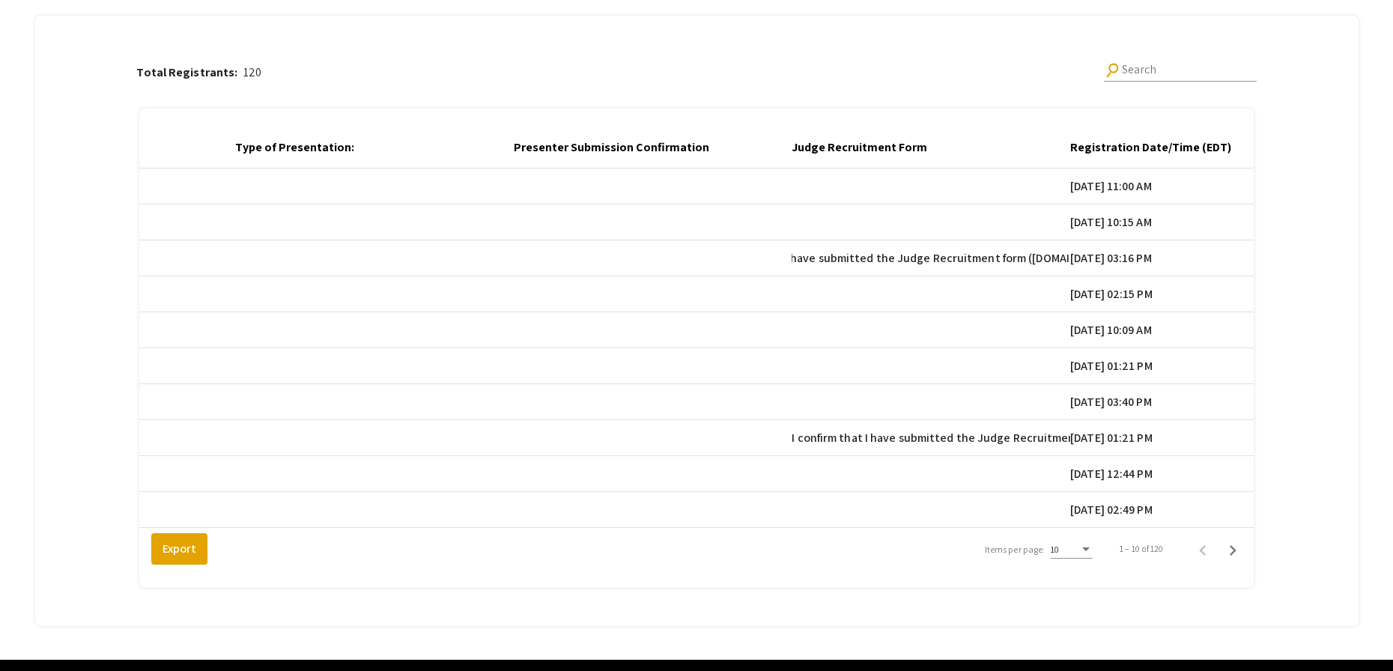
scroll to position [0, 83]
